Goal: Check status: Check status

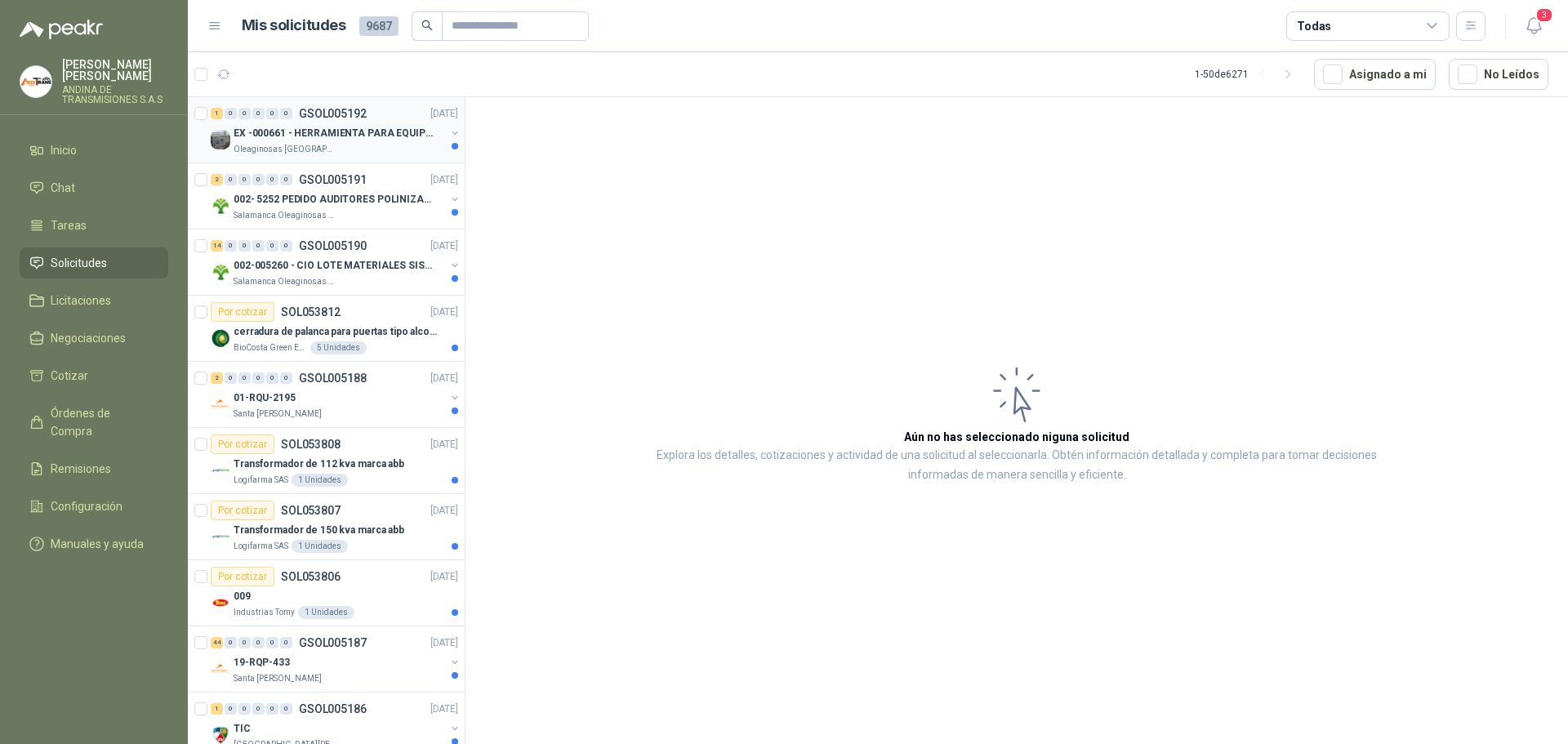
click at [343, 111] on p "GSOL005192" at bounding box center [332, 114] width 68 height 11
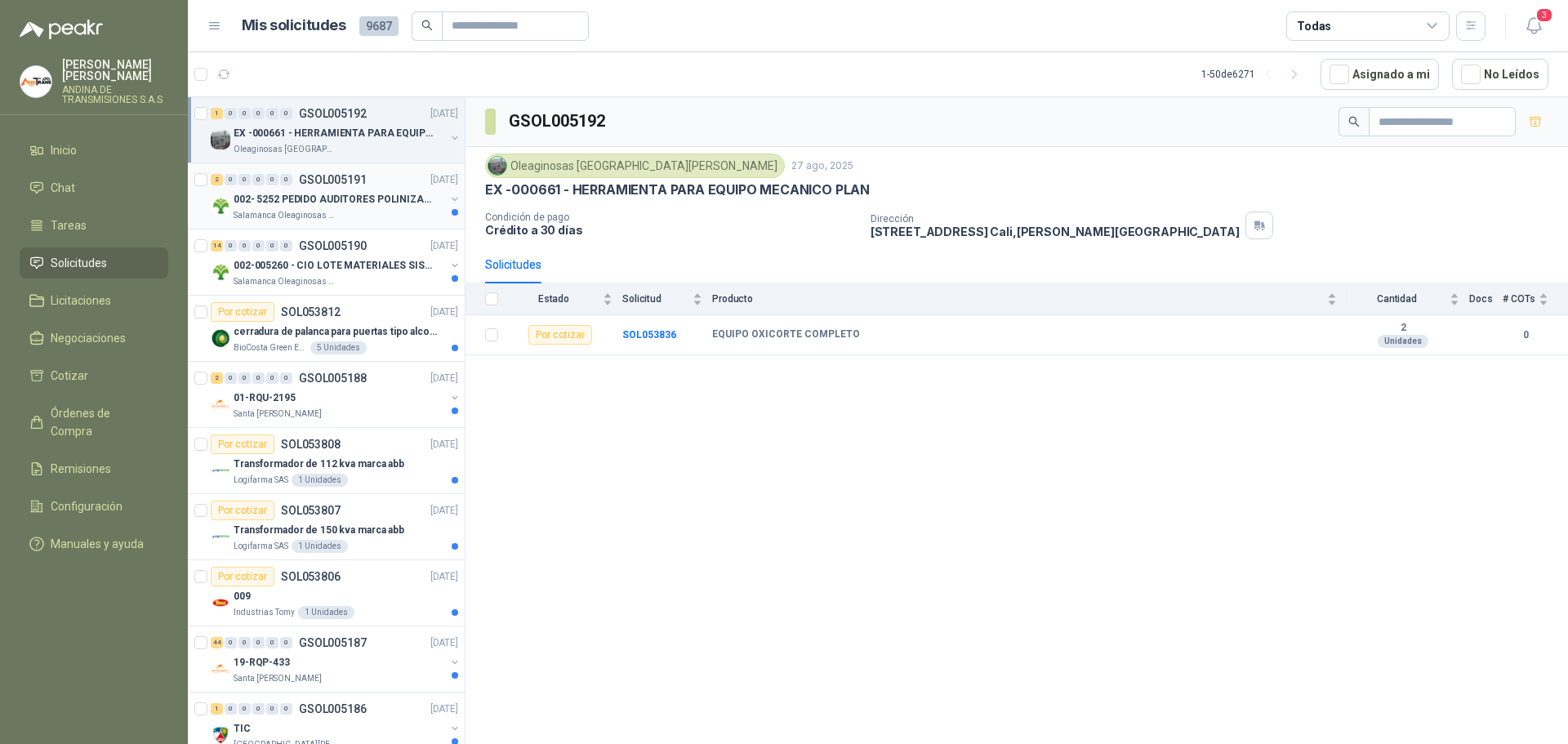
click at [348, 178] on p "GSOL005191" at bounding box center [332, 180] width 68 height 11
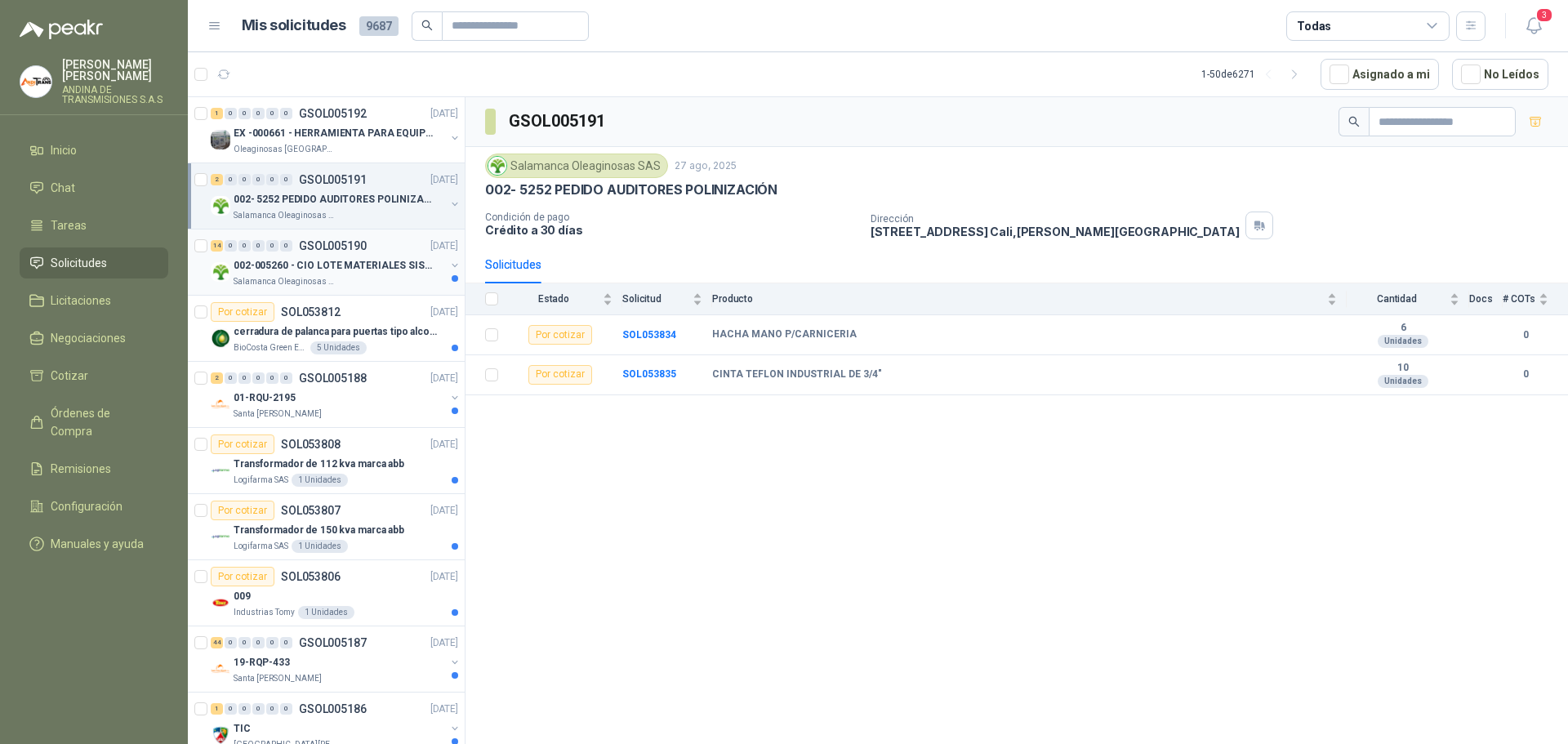
click at [353, 243] on p "GSOL005190" at bounding box center [332, 246] width 68 height 11
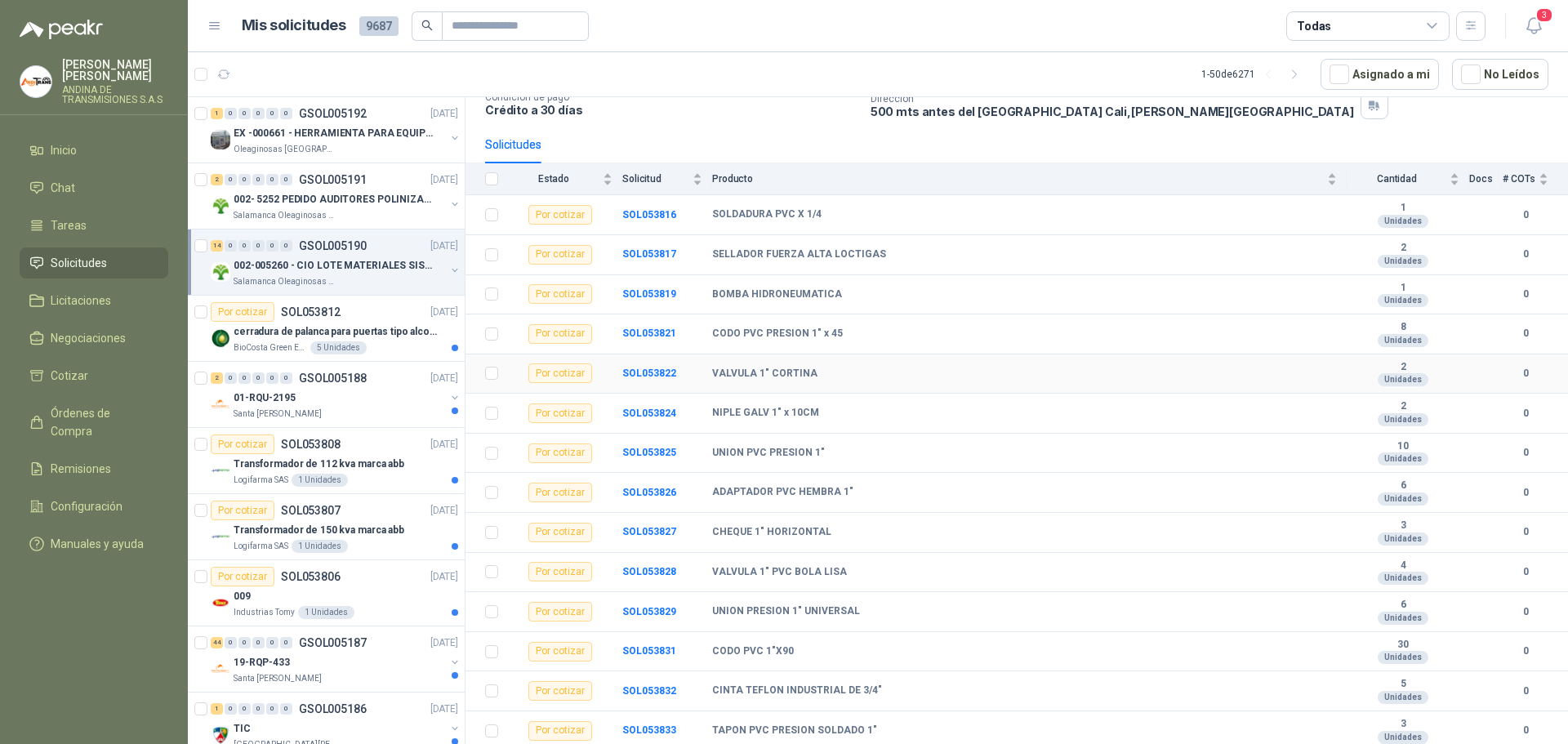
scroll to position [122, 0]
